Goal: Task Accomplishment & Management: Use online tool/utility

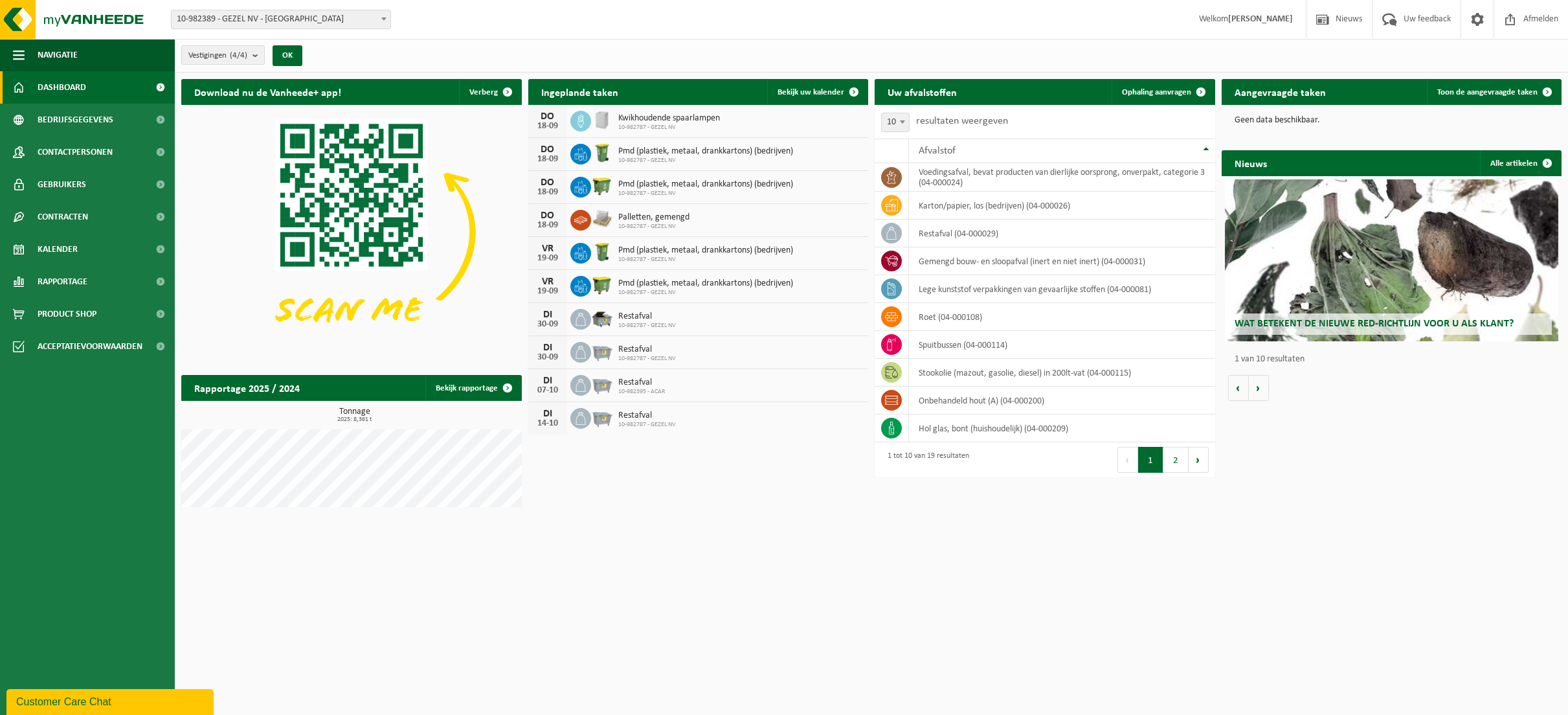
click at [384, 21] on span at bounding box center [384, 19] width 13 height 17
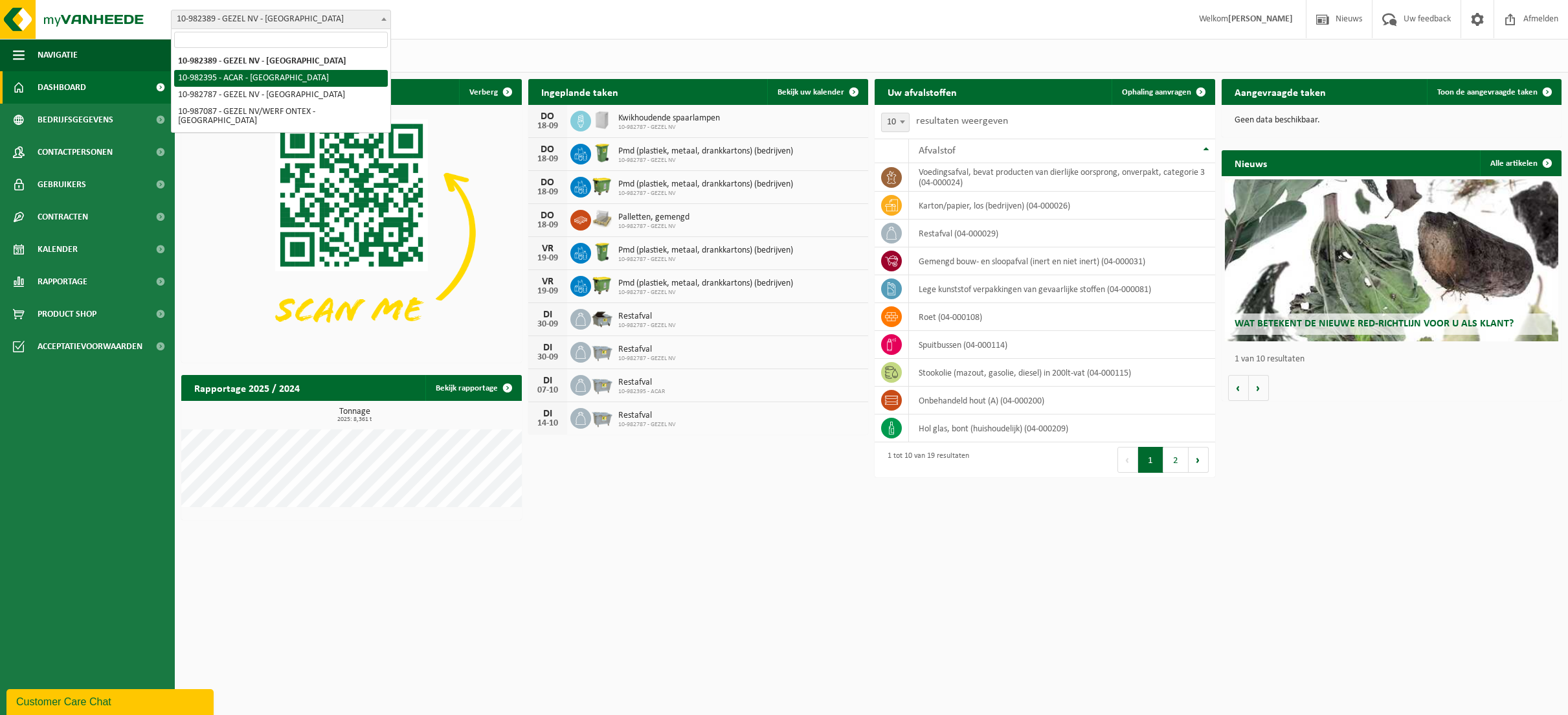
select select "162558"
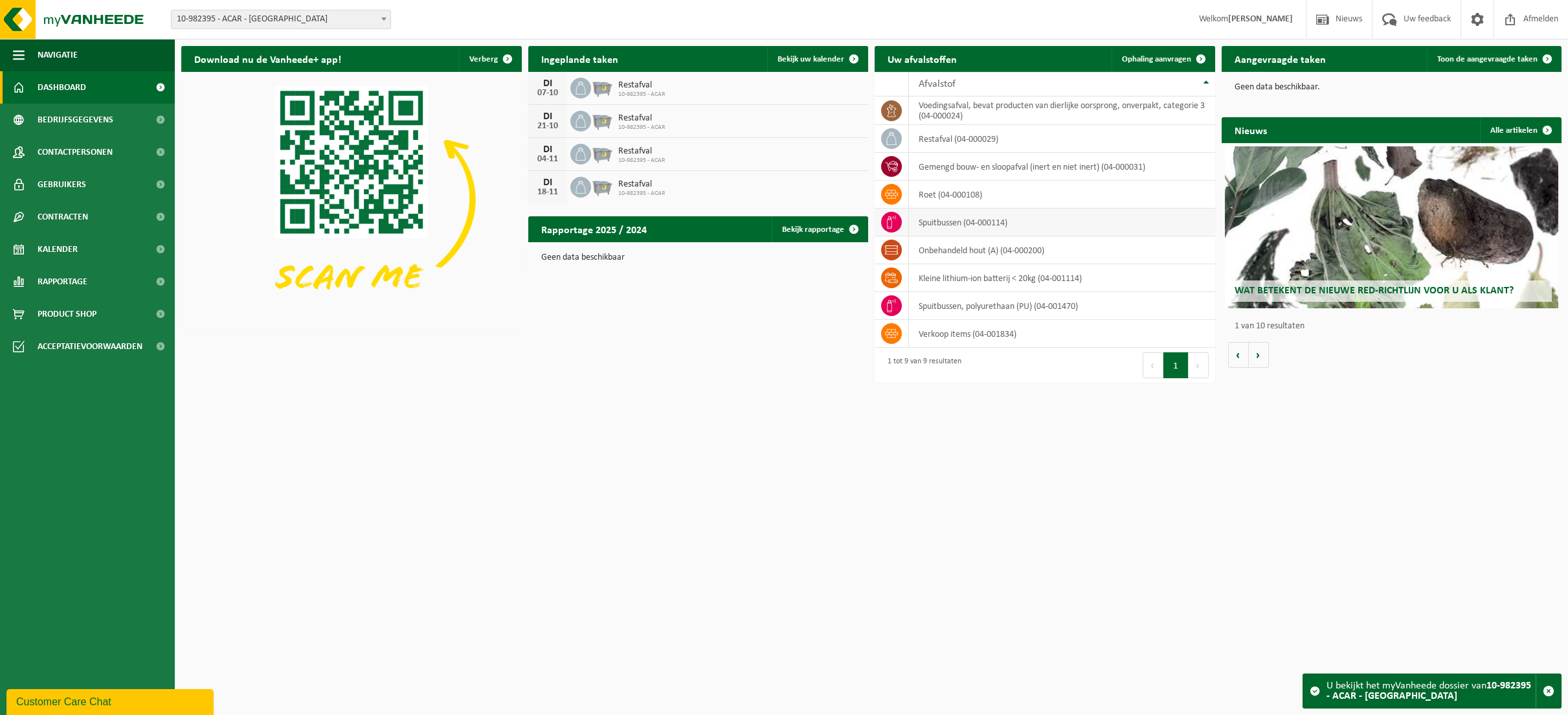
drag, startPoint x: 941, startPoint y: 57, endPoint x: 1054, endPoint y: 221, distance: 199.2
click at [941, 57] on h2 "Uw afvalstoffen" at bounding box center [922, 58] width 95 height 25
click at [1155, 56] on span "Ophaling aanvragen" at bounding box center [1157, 59] width 69 height 8
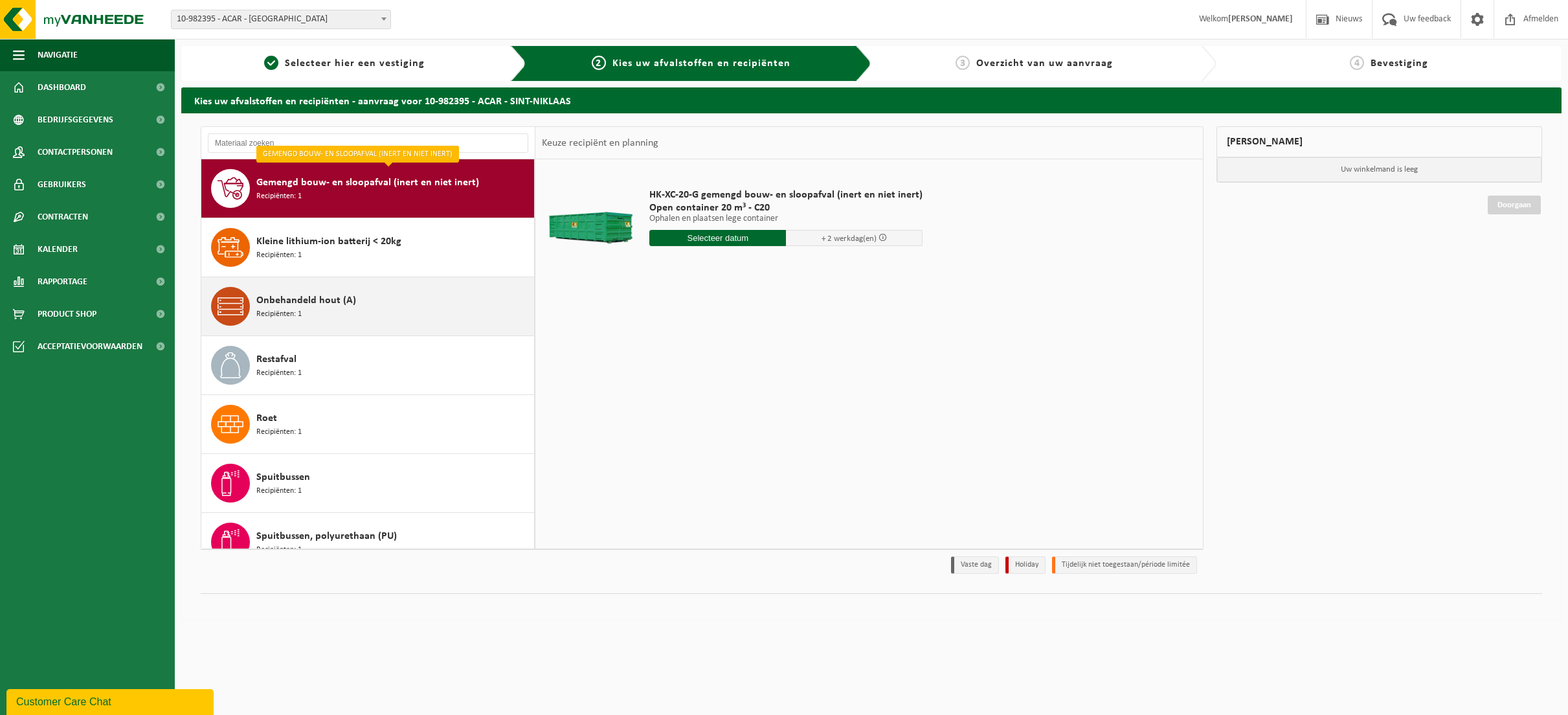
click at [344, 297] on span "Onbehandeld hout (A)" at bounding box center [306, 301] width 100 height 15
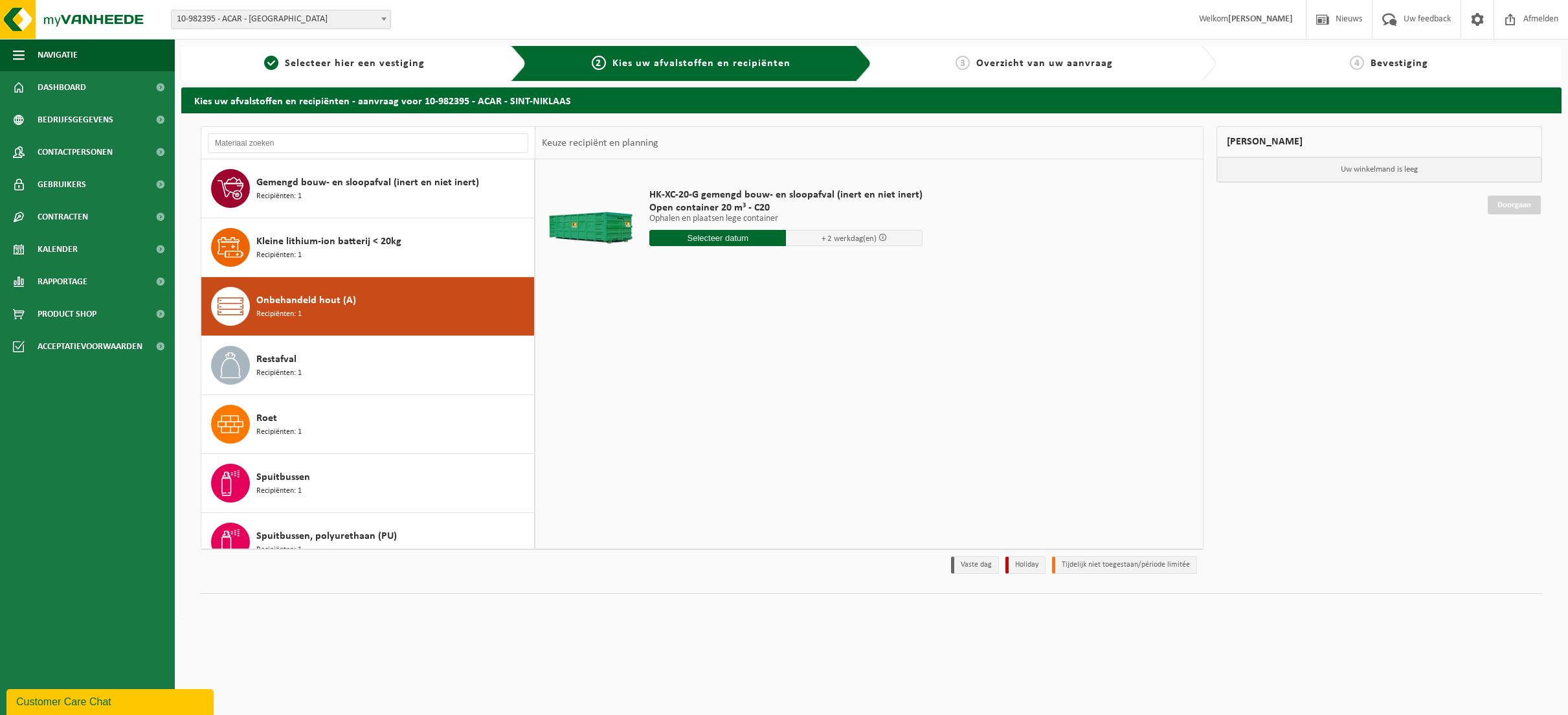
scroll to position [82, 0]
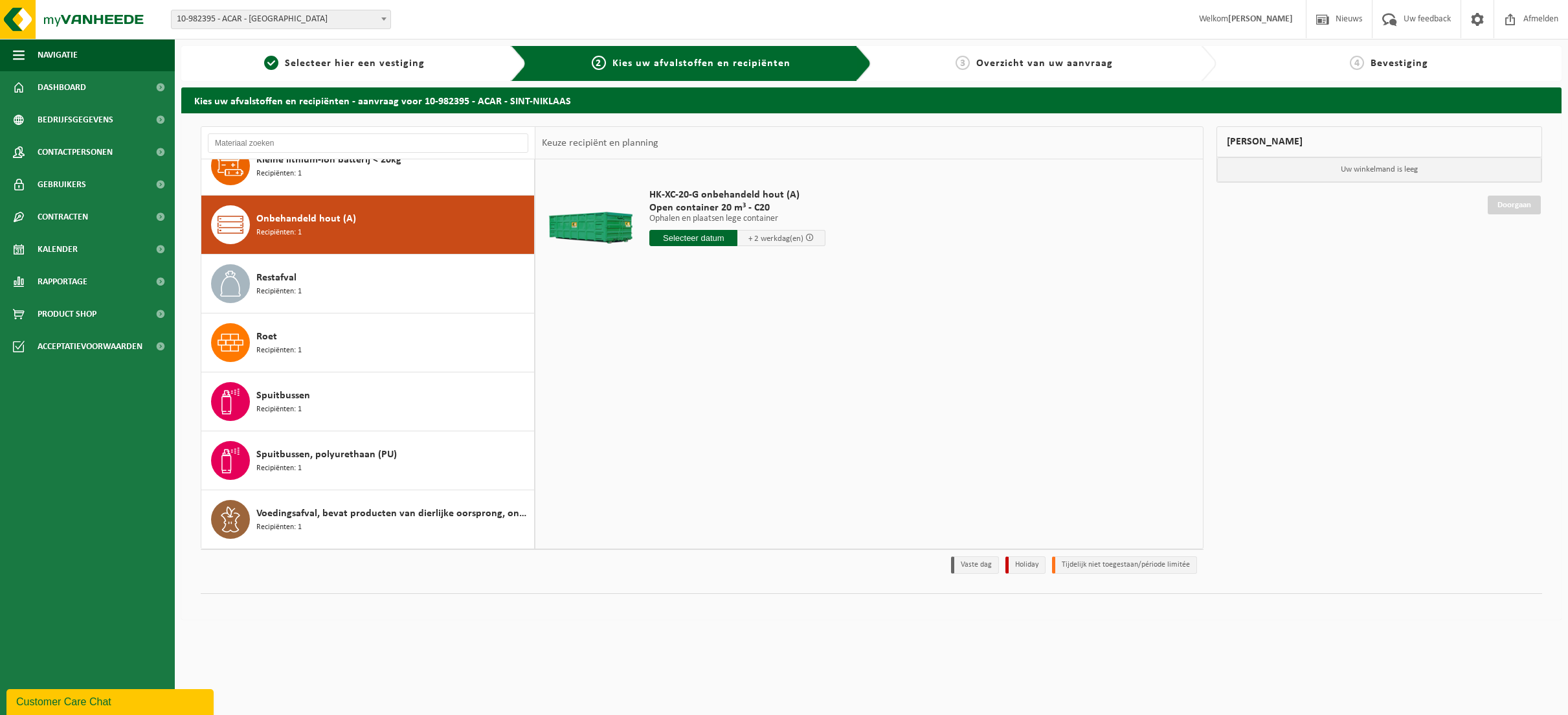
click at [691, 240] on input "text" at bounding box center [693, 237] width 88 height 16
click at [908, 271] on td "HK-XC-20-G onbehandeld hout (A) Open container 20 m³ - C20 Ophalen en plaatsen …" at bounding box center [918, 220] width 557 height 109
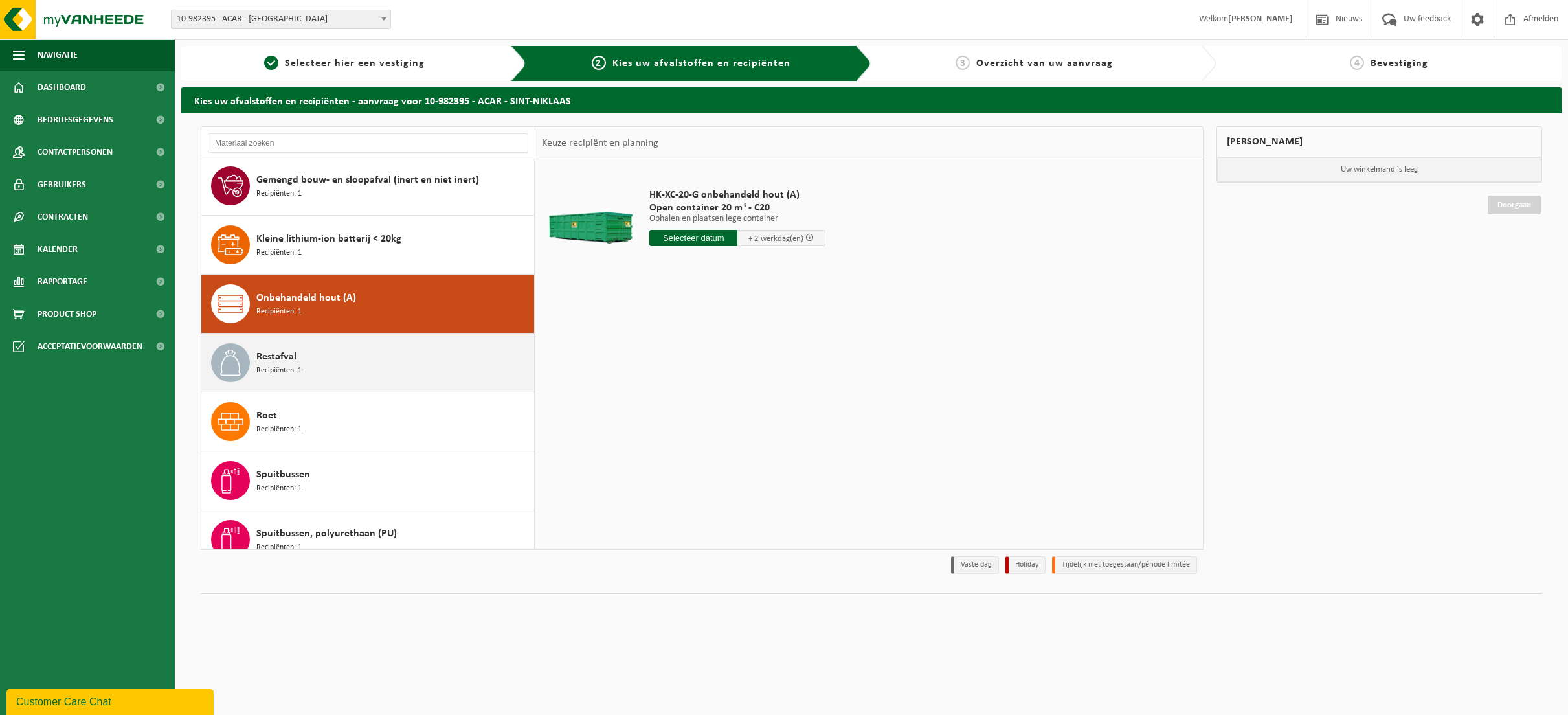
scroll to position [0, 0]
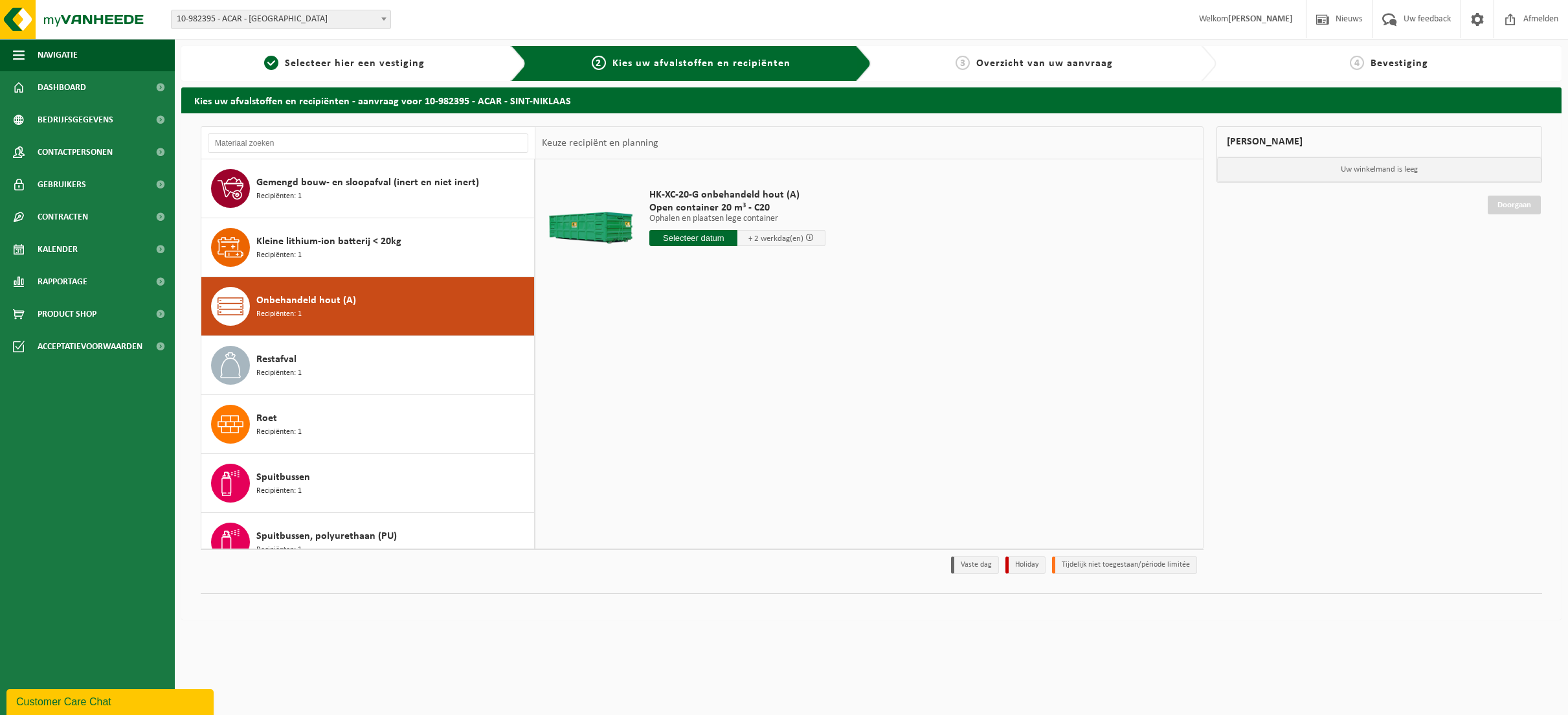
click at [40, 473] on ul "Navigatie Nieuws Uw feedback Afmelden Dashboard Bedrijfsgegevens Contactpersone…" at bounding box center [87, 377] width 175 height 676
click at [345, 56] on link "1 Selecteer hier een vestiging" at bounding box center [344, 63] width 313 height 15
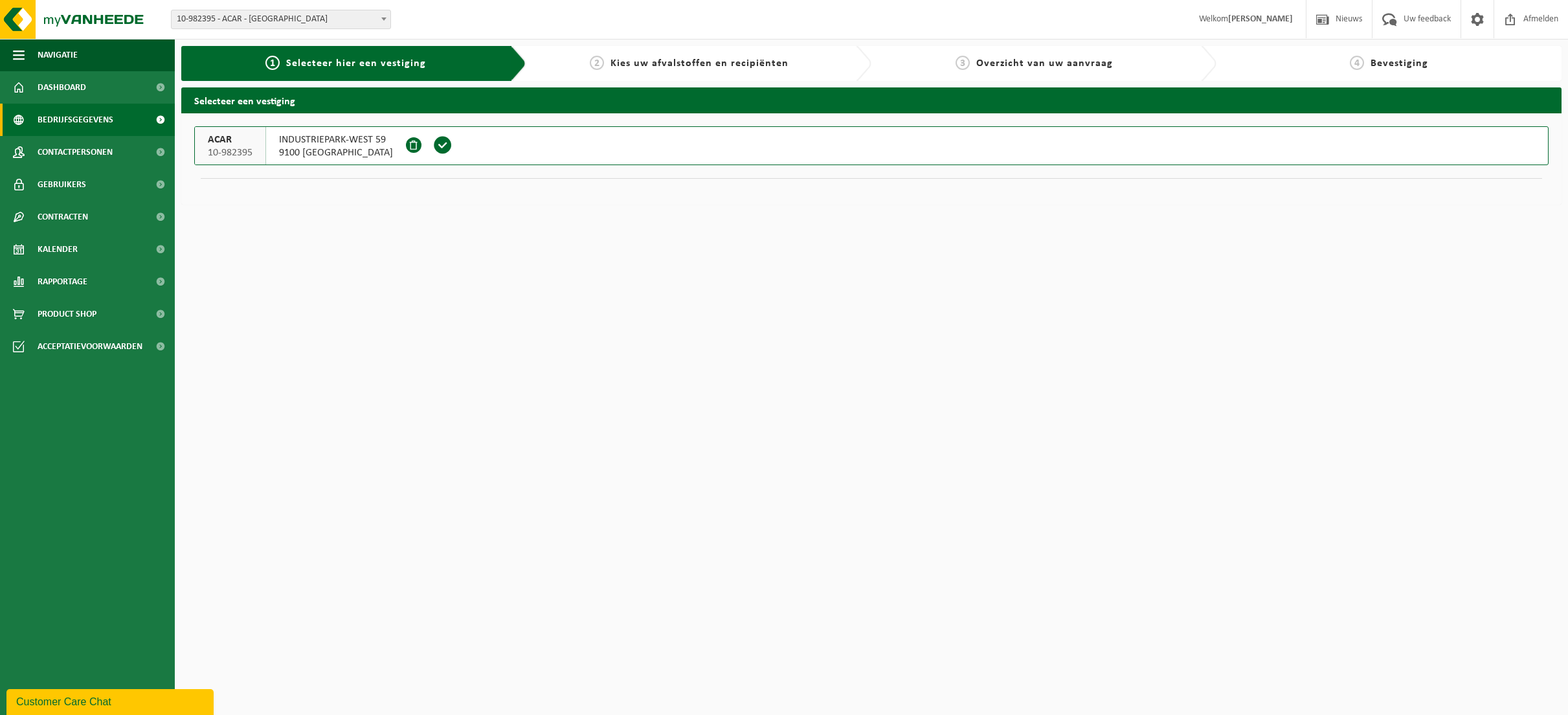
click at [75, 123] on span "Bedrijfsgegevens" at bounding box center [75, 120] width 76 height 32
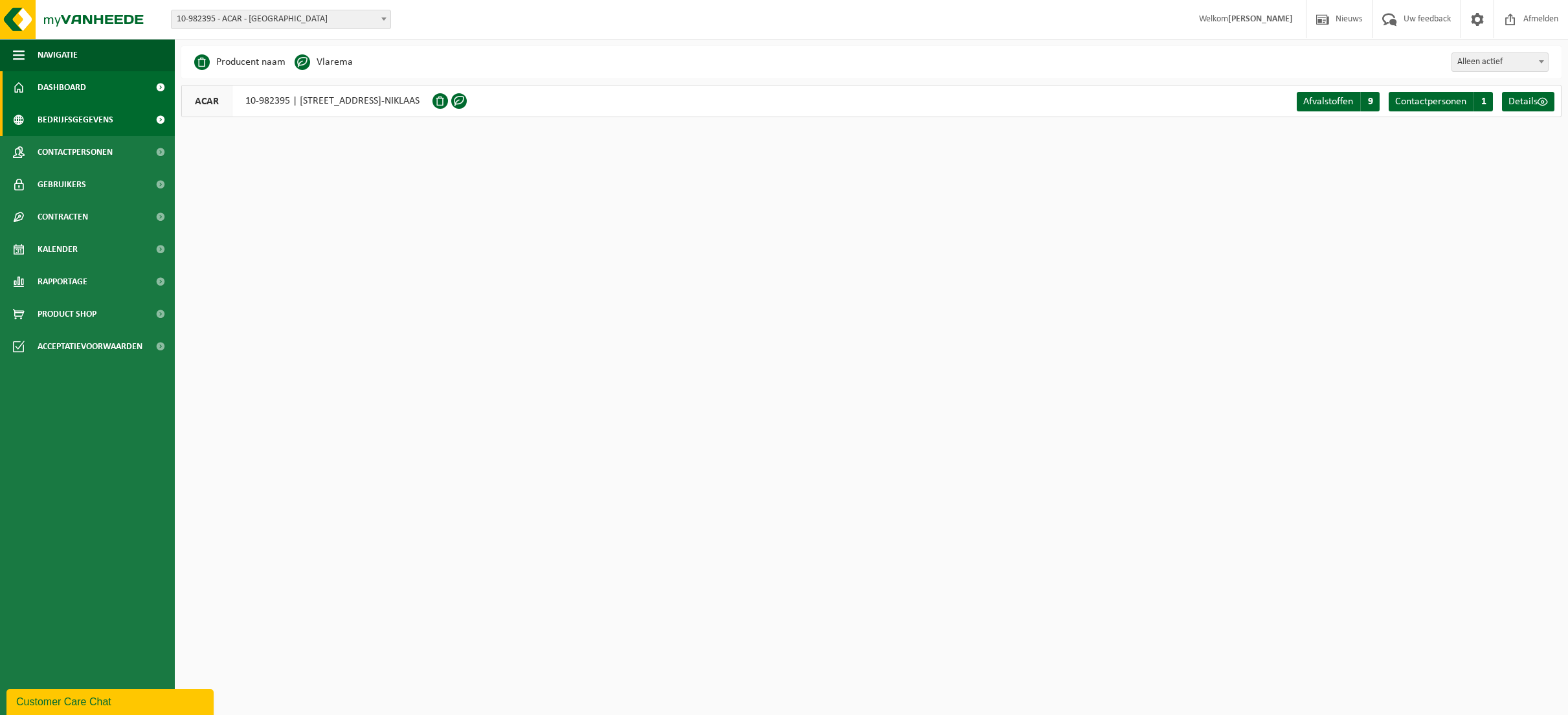
click at [70, 98] on span "Dashboard" at bounding box center [61, 87] width 49 height 32
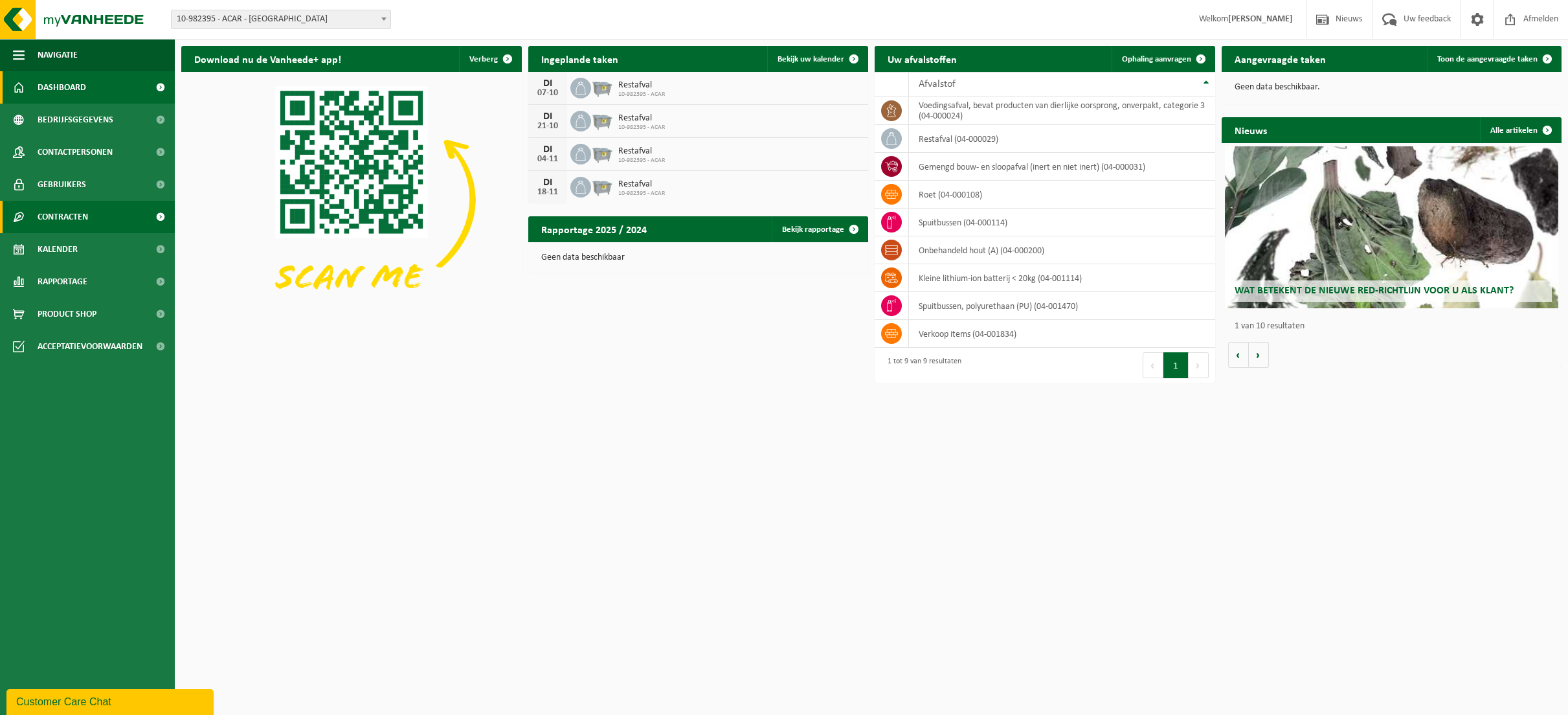
click at [63, 204] on span "Contracten" at bounding box center [63, 217] width 51 height 32
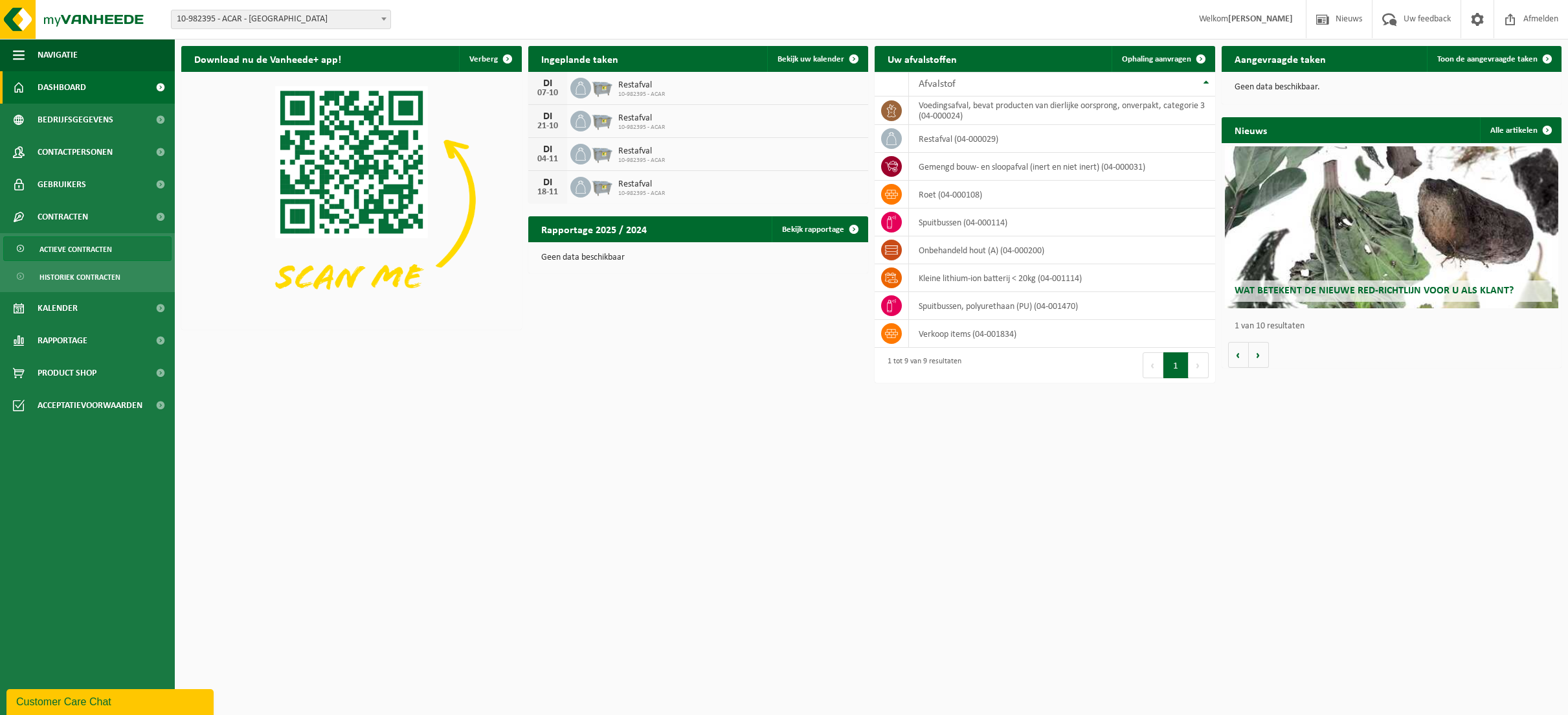
click at [66, 244] on span "Actieve contracten" at bounding box center [75, 249] width 73 height 25
